Goal: Task Accomplishment & Management: Use online tool/utility

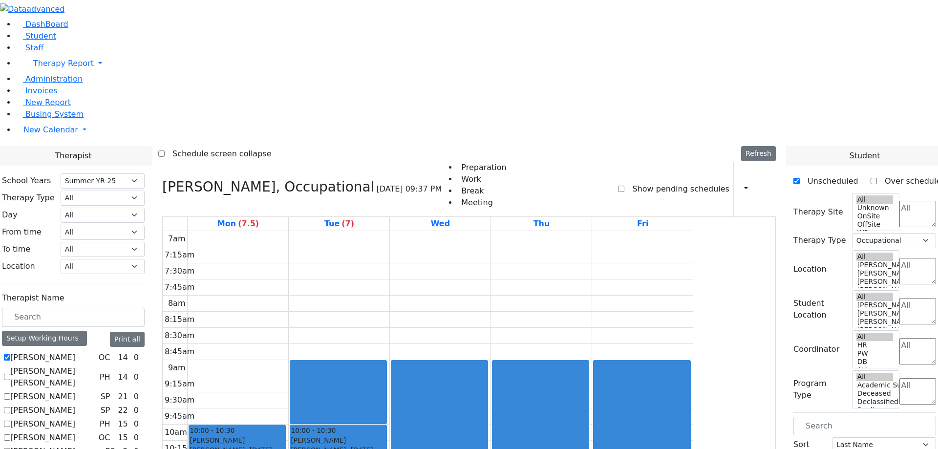
select select "211"
select select "1"
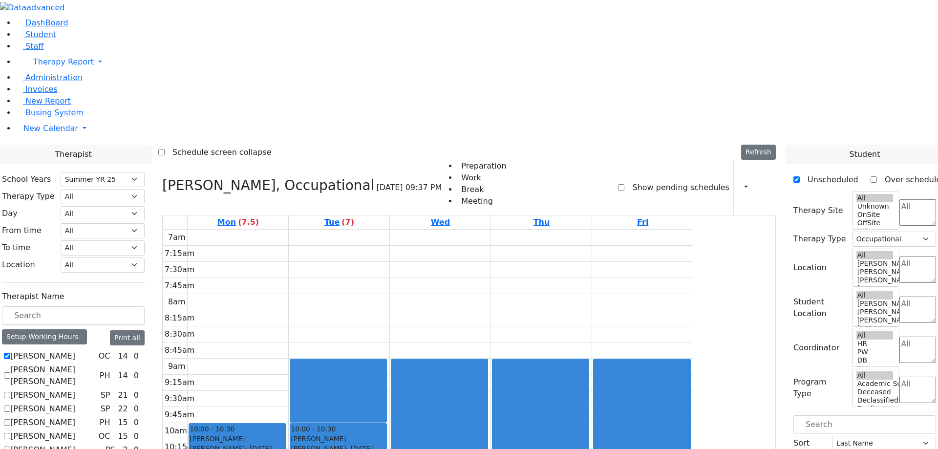
scroll to position [256, 0]
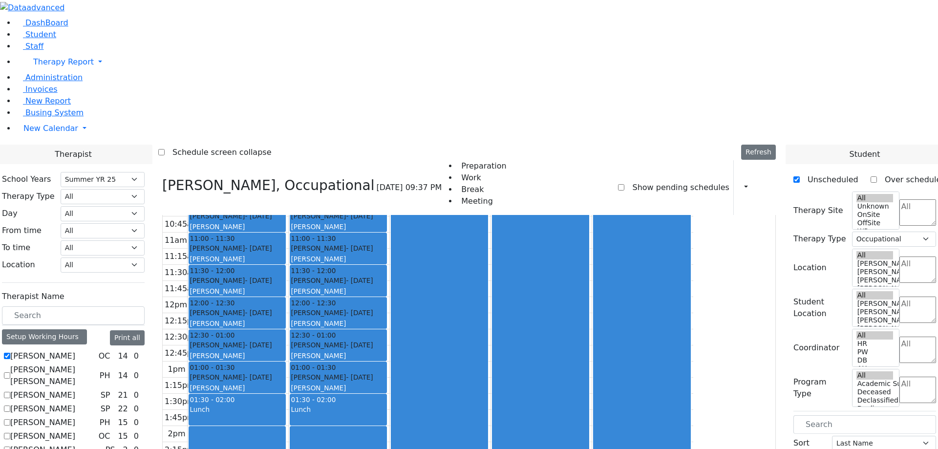
click at [96, 364] on label "[PERSON_NAME] [PERSON_NAME]" at bounding box center [52, 375] width 85 height 23
click at [10, 372] on input "[PERSON_NAME] [PERSON_NAME]" at bounding box center [7, 375] width 6 height 6
checkbox input "true"
select select
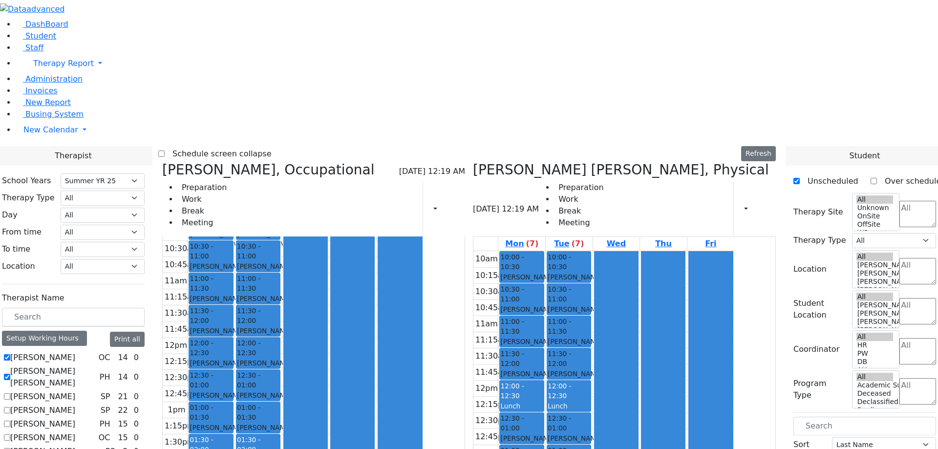
scroll to position [268, 0]
click at [767, 146] on button "Refresh" at bounding box center [758, 153] width 35 height 15
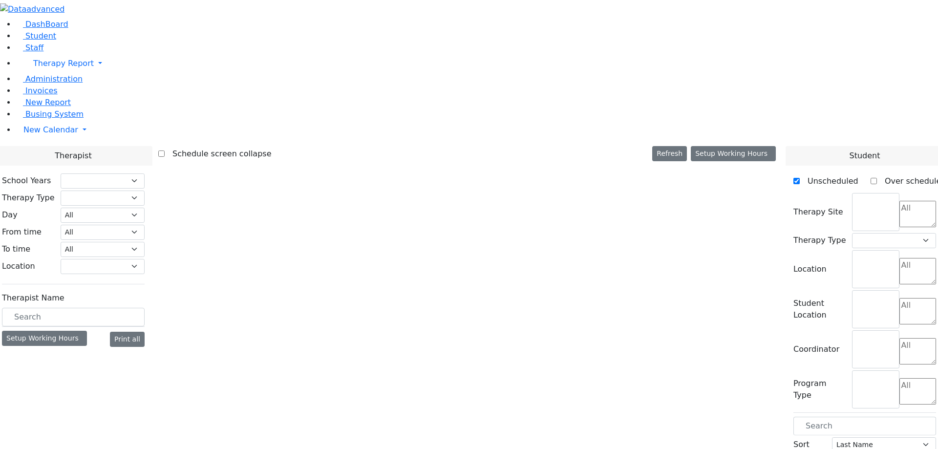
select select "211"
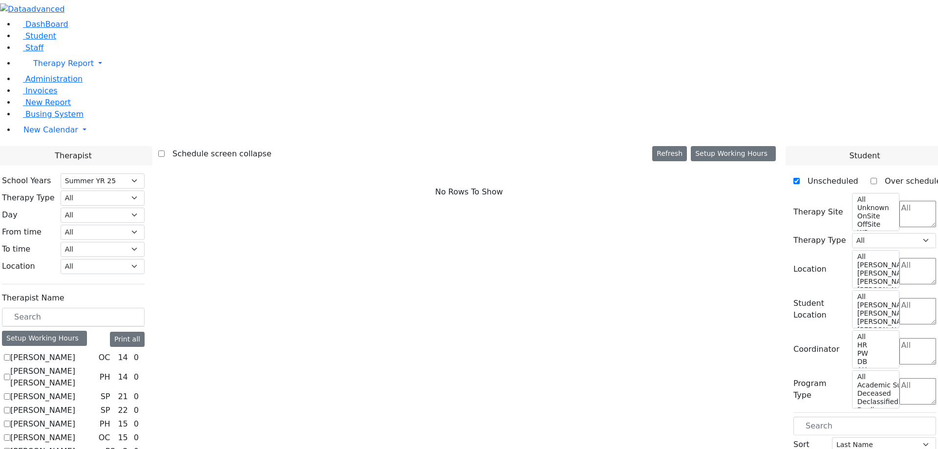
click at [75, 352] on label "[PERSON_NAME]" at bounding box center [42, 358] width 65 height 12
click at [10, 354] on input "[PERSON_NAME]" at bounding box center [7, 357] width 6 height 6
checkbox input "true"
select select "1"
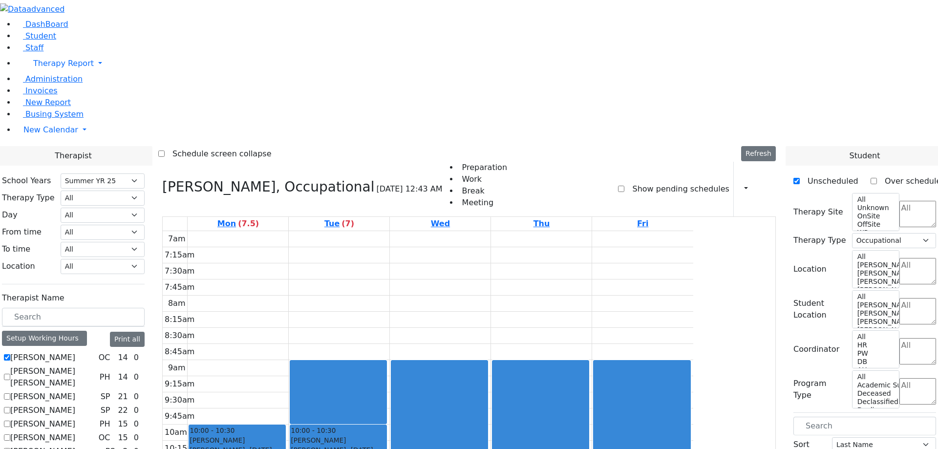
click at [96, 365] on label "[PERSON_NAME] [PERSON_NAME]" at bounding box center [52, 376] width 85 height 23
click at [10, 374] on input "[PERSON_NAME] [PERSON_NAME]" at bounding box center [7, 377] width 6 height 6
checkbox input "true"
select select
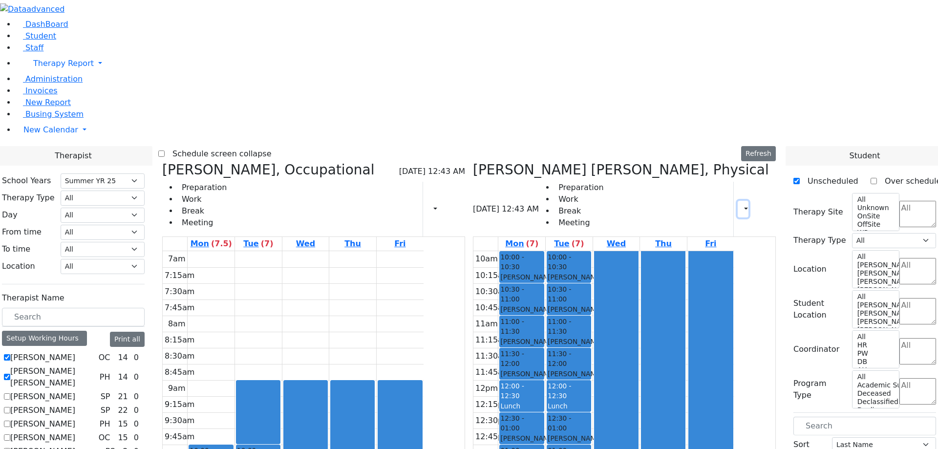
click at [737, 201] on button "button" at bounding box center [742, 209] width 11 height 17
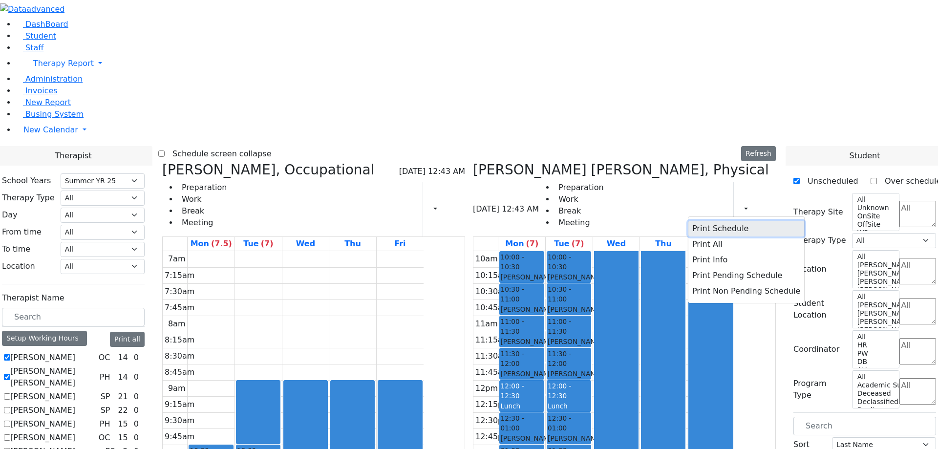
click at [699, 221] on button "Print Schedule" at bounding box center [746, 229] width 116 height 16
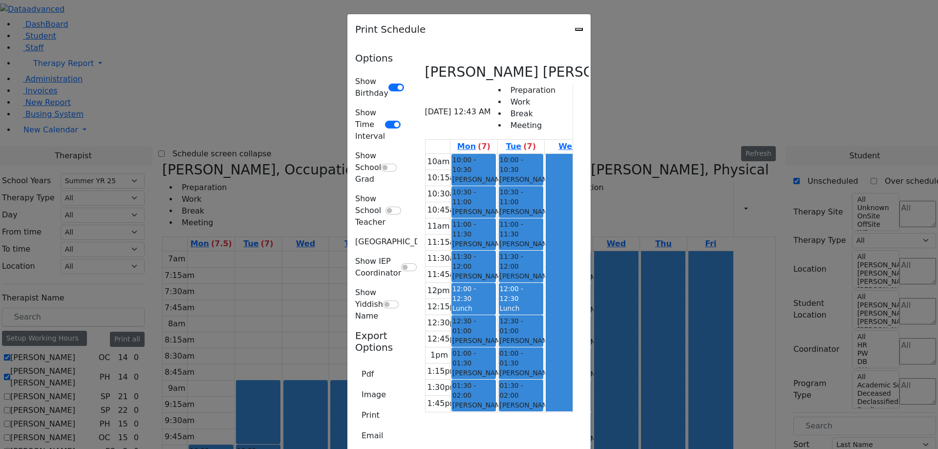
click at [349, 280] on div "Options Show Birthday Show Time Interval Show School Grad Show School Teacher S…" at bounding box center [379, 297] width 60 height 491
click at [579, 29] on icon "Close" at bounding box center [579, 29] width 0 height 0
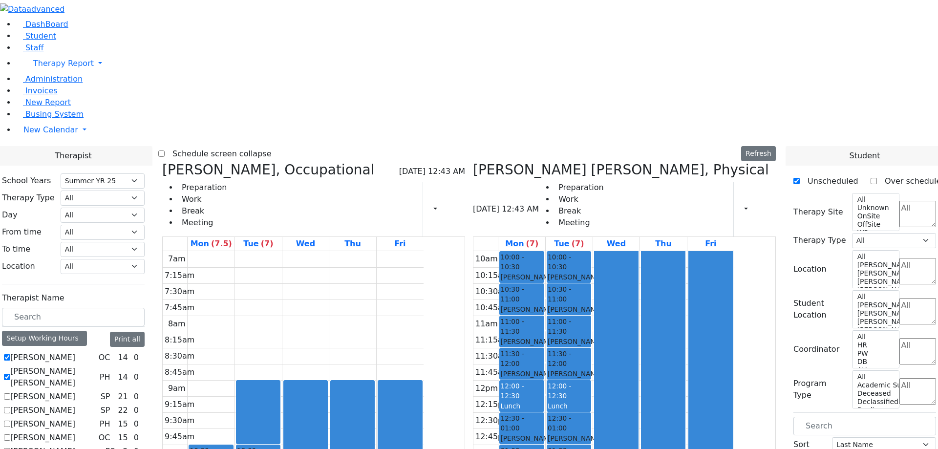
click at [609, 146] on div "Schedule screen collapse Refresh Setup Working Hours Print Schedule" at bounding box center [468, 154] width 621 height 16
